Goal: Find specific page/section: Find specific page/section

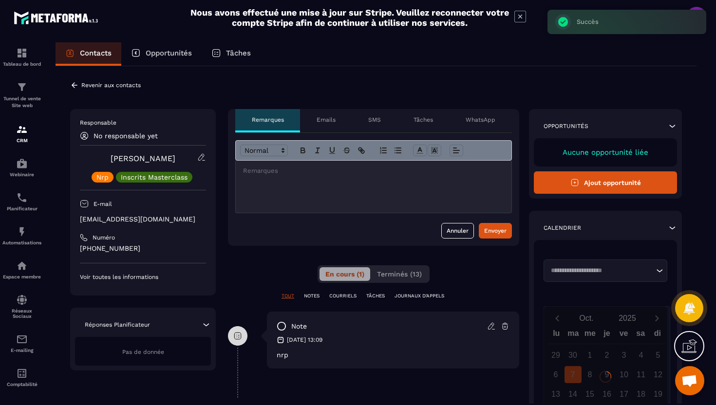
click at [75, 87] on icon at bounding box center [74, 85] width 9 height 9
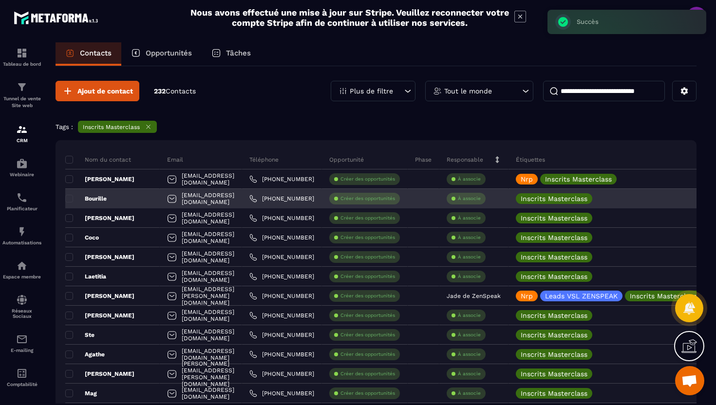
click at [242, 195] on div "[EMAIL_ADDRESS][DOMAIN_NAME]" at bounding box center [201, 198] width 82 height 19
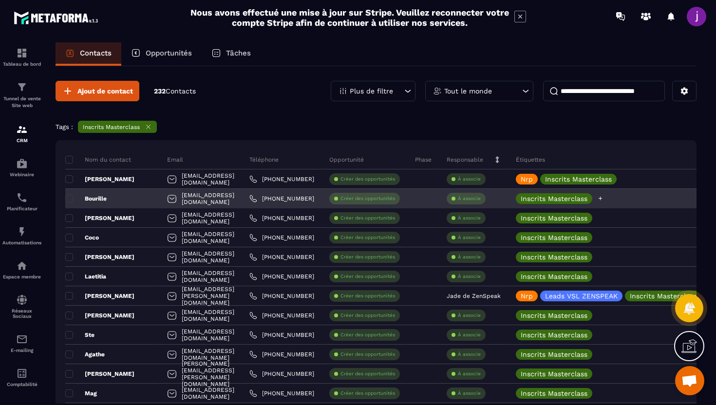
click at [603, 198] on icon at bounding box center [601, 199] width 4 height 4
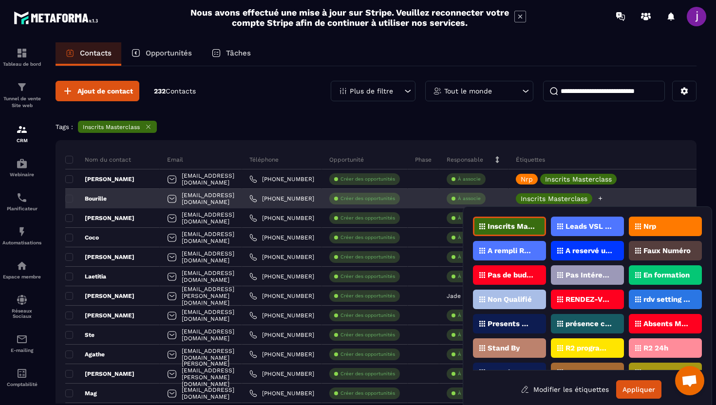
scroll to position [4, 0]
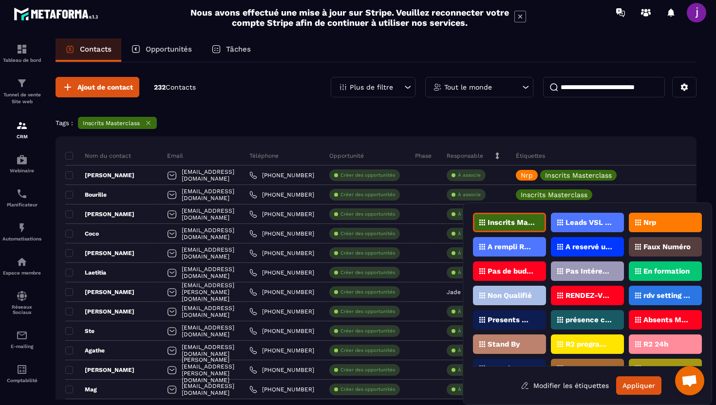
click at [657, 220] on div "Nrp" at bounding box center [665, 222] width 73 height 19
click at [638, 388] on button "Appliquer" at bounding box center [638, 386] width 45 height 19
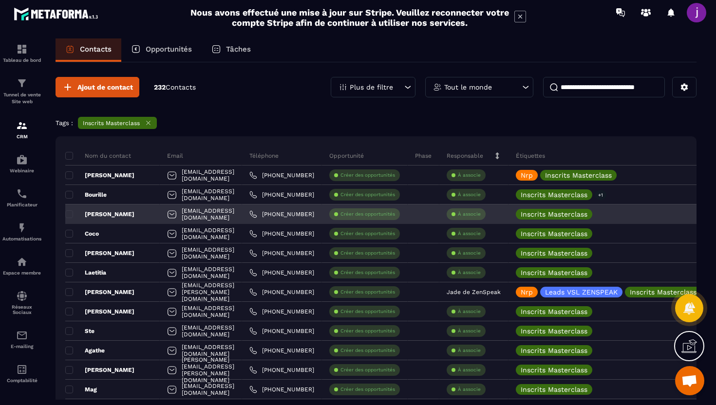
scroll to position [0, 0]
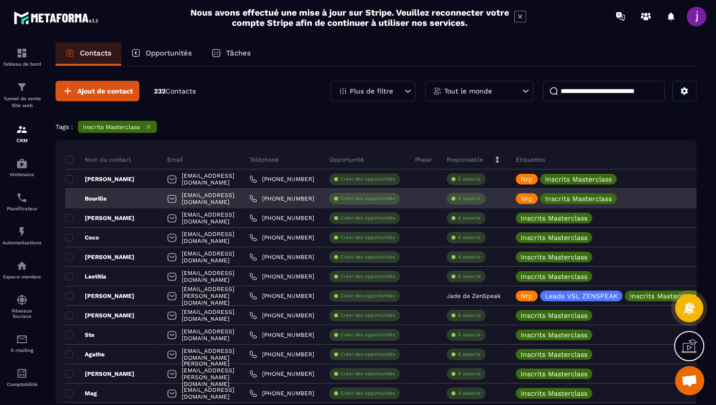
click at [241, 200] on div "[EMAIL_ADDRESS][DOMAIN_NAME]" at bounding box center [201, 198] width 82 height 19
click at [209, 193] on div "[EMAIL_ADDRESS][DOMAIN_NAME]" at bounding box center [201, 198] width 82 height 19
click at [143, 195] on div "Bourille" at bounding box center [112, 198] width 95 height 19
